Goal: Information Seeking & Learning: Learn about a topic

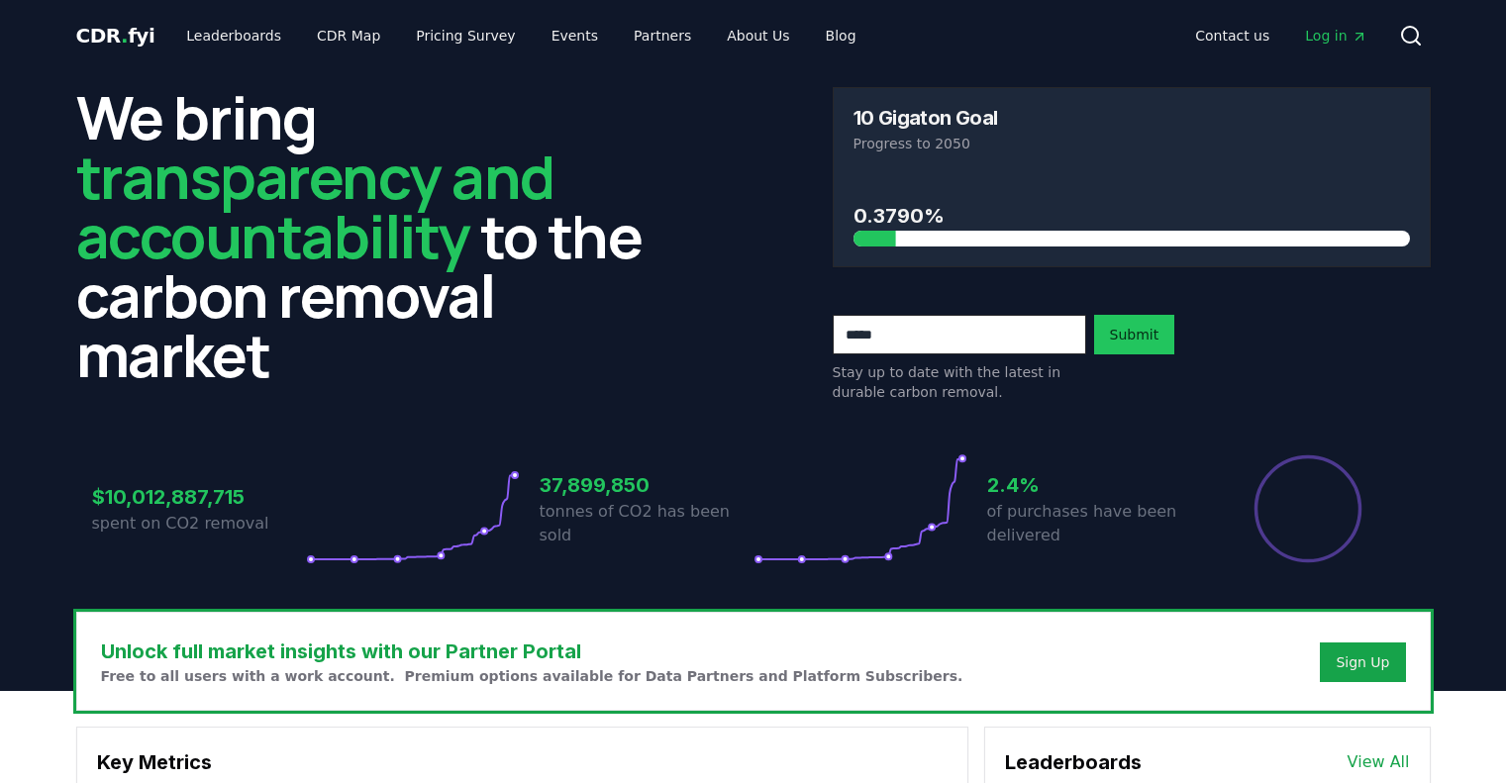
scroll to position [374, 0]
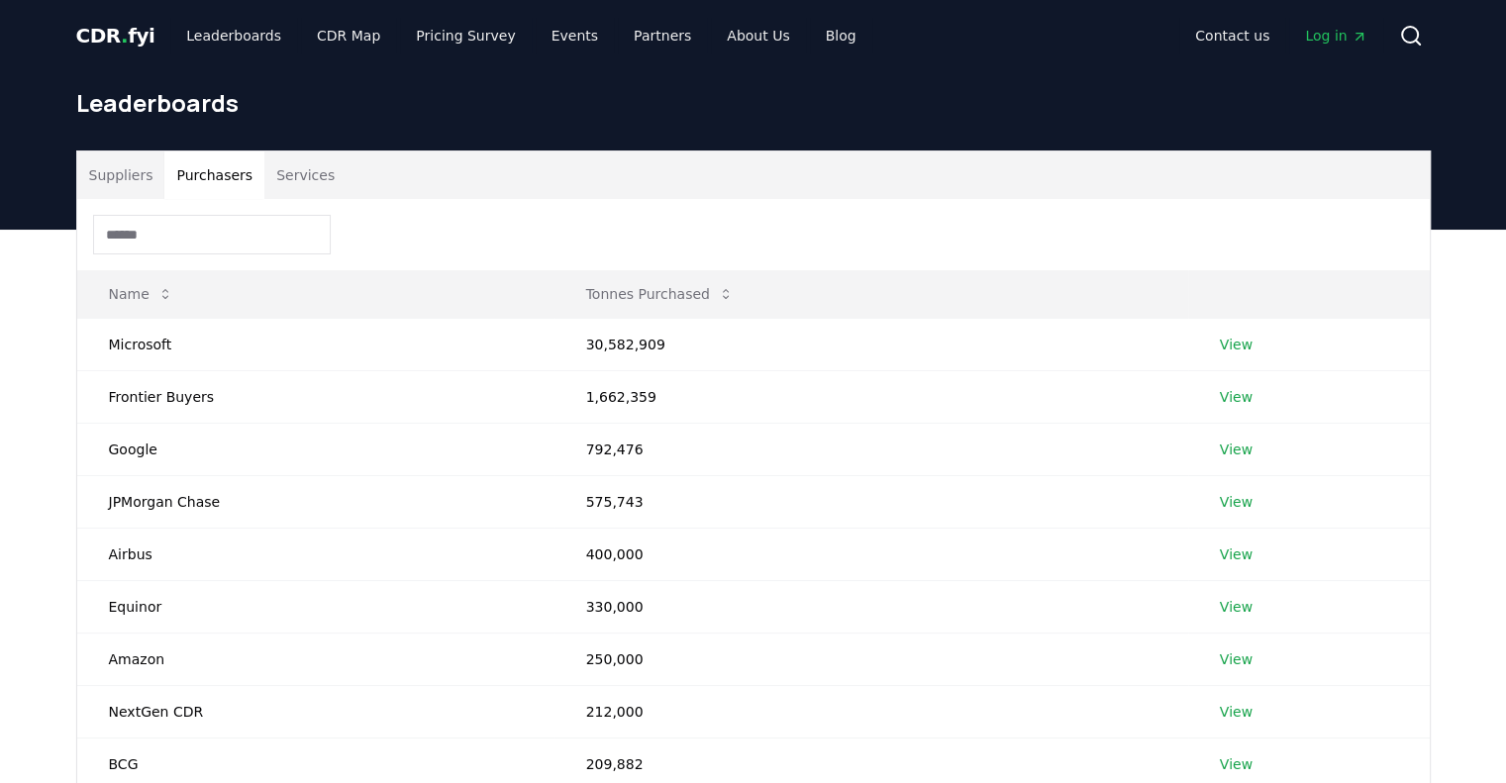
click at [194, 182] on button "Purchasers" at bounding box center [214, 175] width 100 height 48
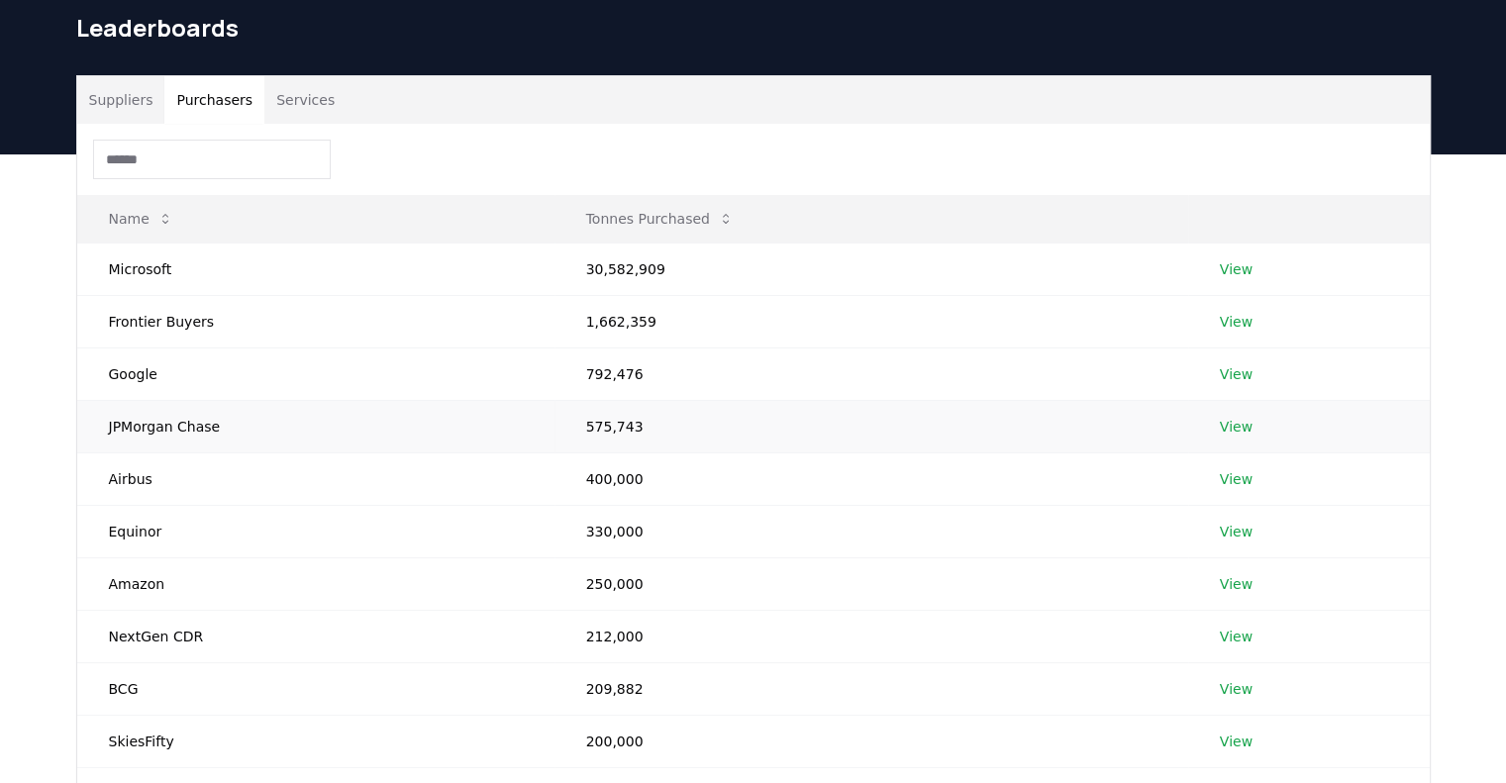
scroll to position [75, 0]
click at [1233, 688] on link "View" at bounding box center [1236, 689] width 33 height 20
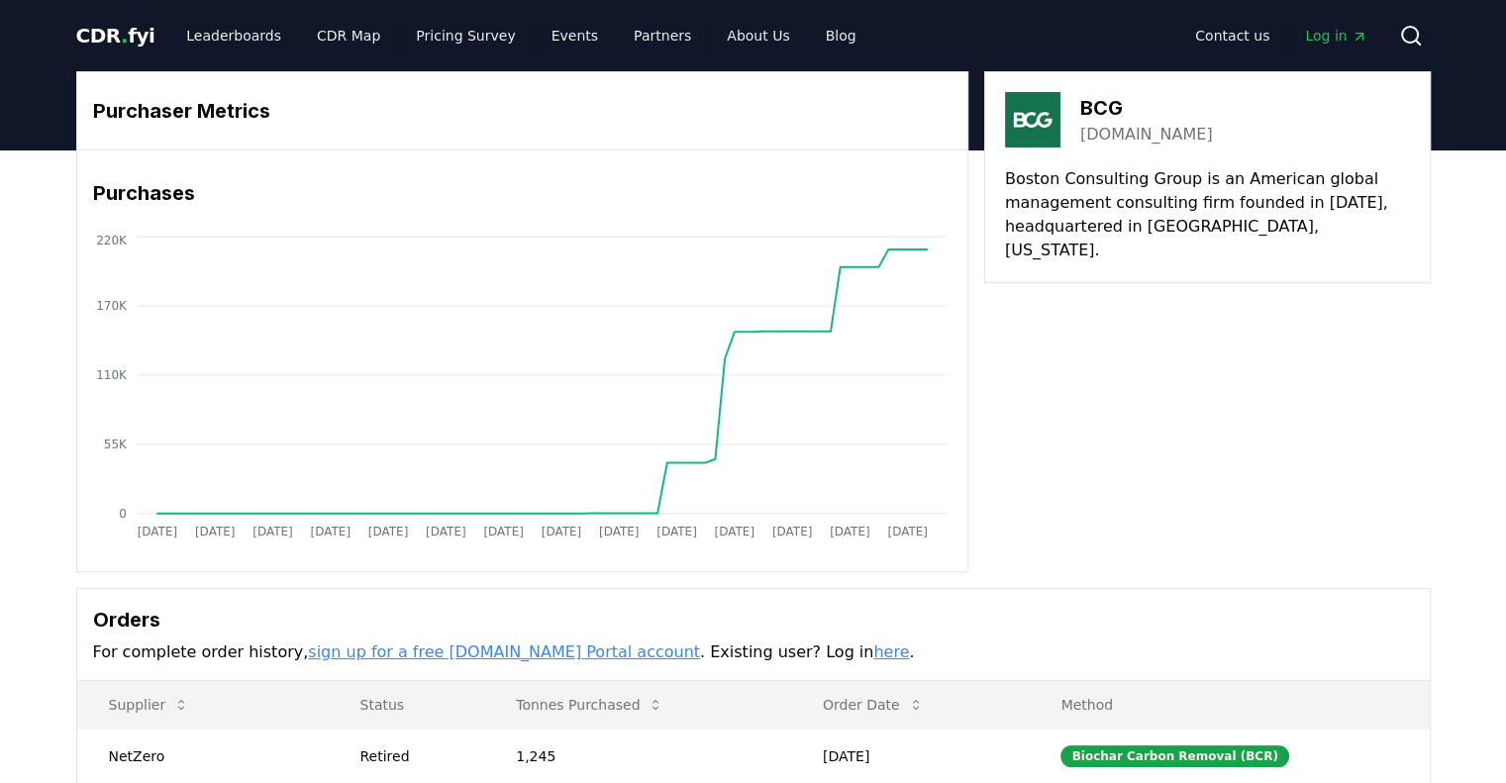
click at [1417, 35] on circle at bounding box center [1410, 35] width 16 height 16
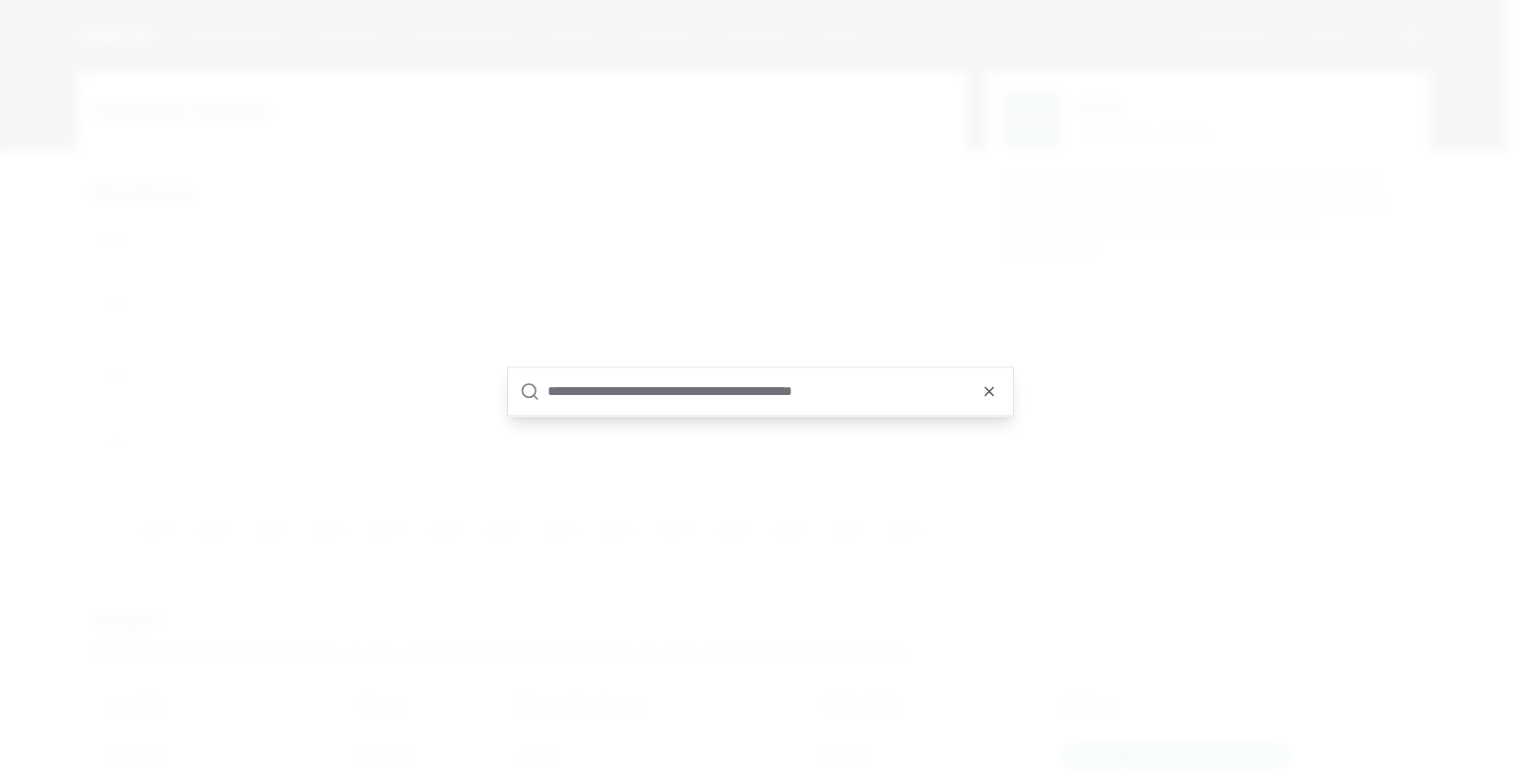
click at [637, 387] on input "text" at bounding box center [773, 391] width 453 height 48
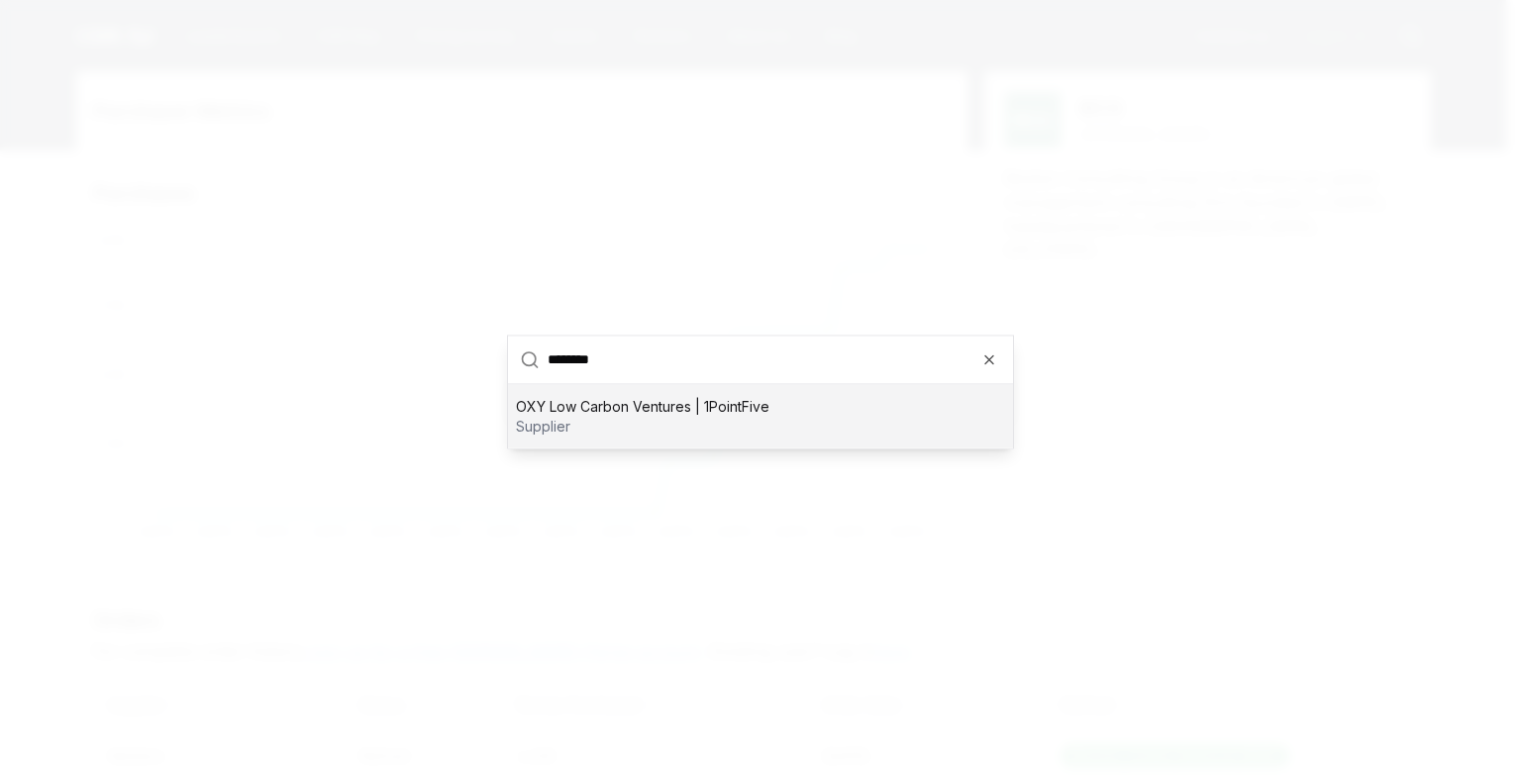
type input "********"
click at [633, 403] on p "OXY Low Carbon Ventures | 1PointFive" at bounding box center [642, 406] width 253 height 20
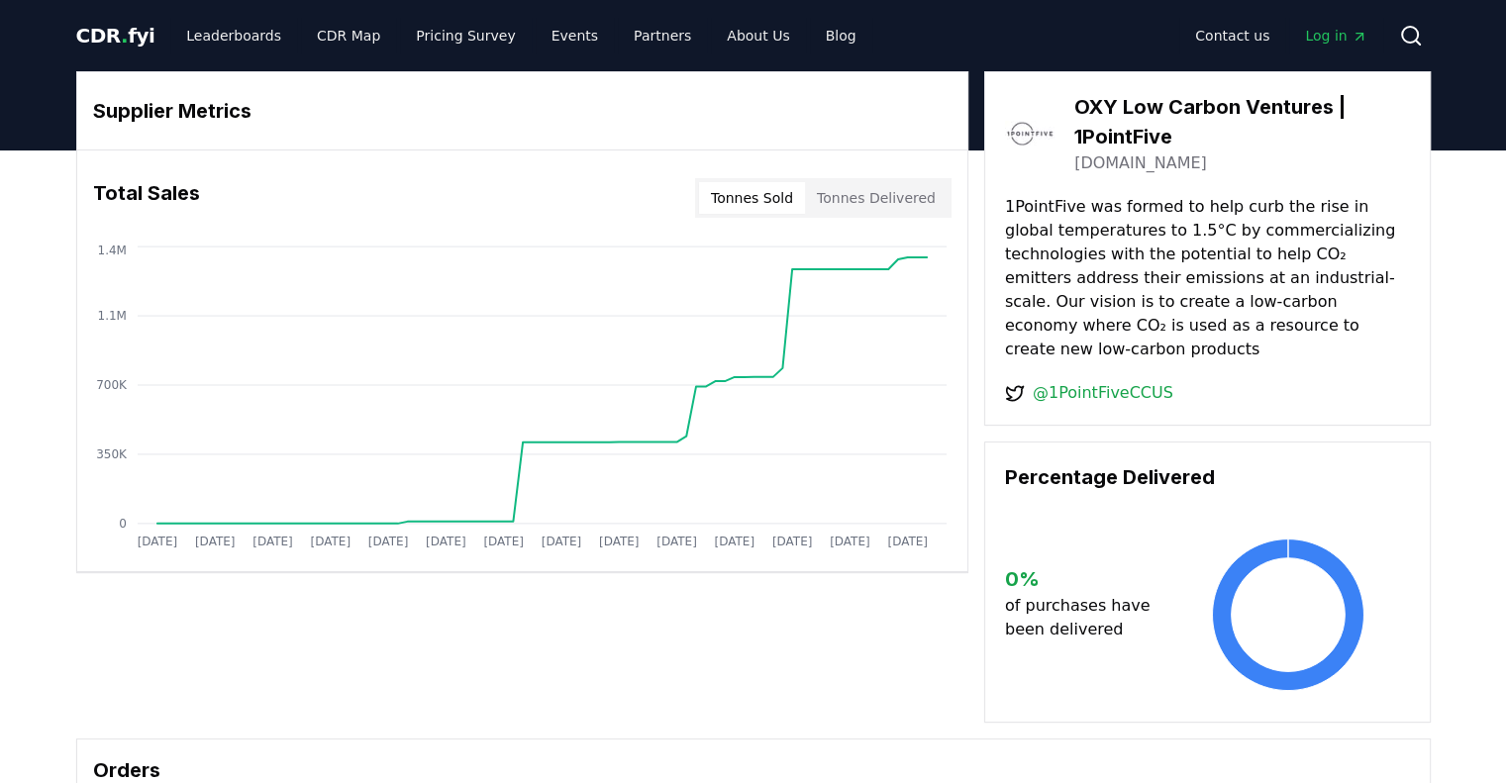
click at [1342, 28] on span "Log in" at bounding box center [1335, 36] width 61 height 20
